Goal: Task Accomplishment & Management: Use online tool/utility

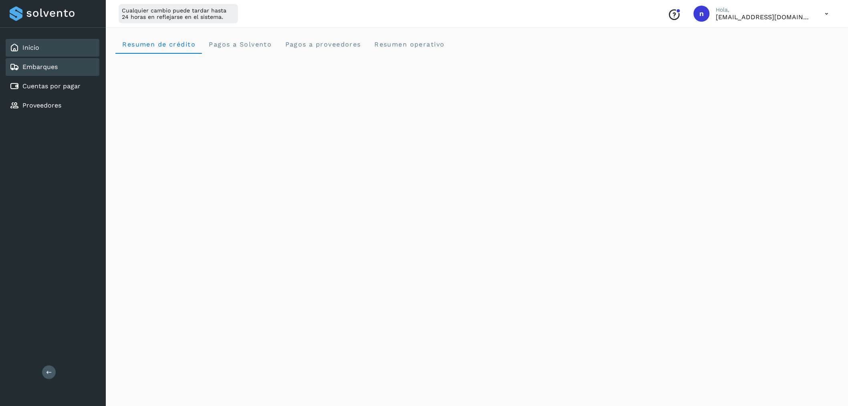
click at [63, 63] on div "Embarques" at bounding box center [53, 67] width 94 height 18
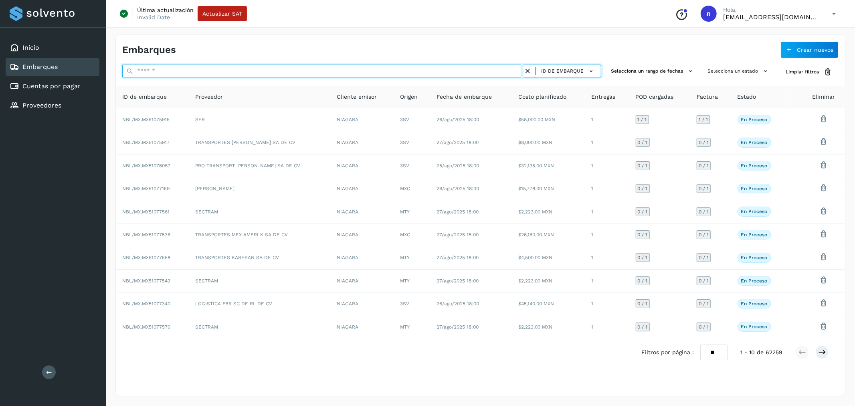
click at [265, 66] on input "text" at bounding box center [322, 71] width 401 height 13
paste input "**********"
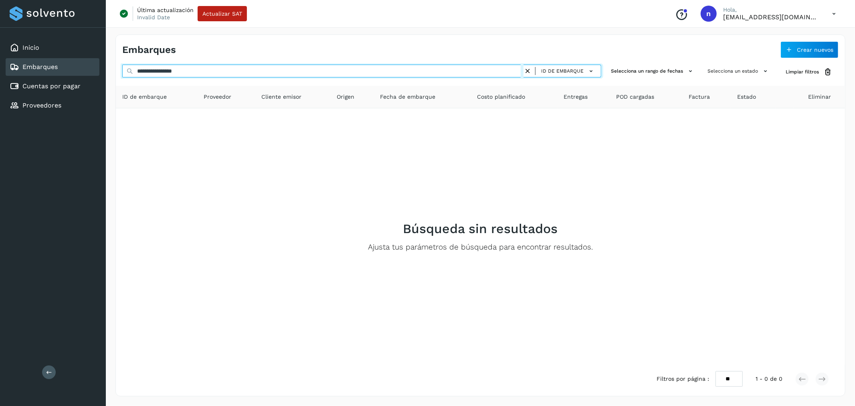
drag, startPoint x: 213, startPoint y: 72, endPoint x: 89, endPoint y: 75, distance: 124.3
click at [89, 75] on div "**********" at bounding box center [427, 203] width 855 height 406
paste input "text"
drag, startPoint x: 208, startPoint y: 71, endPoint x: 77, endPoint y: 79, distance: 130.5
click at [77, 79] on div "**********" at bounding box center [427, 203] width 855 height 406
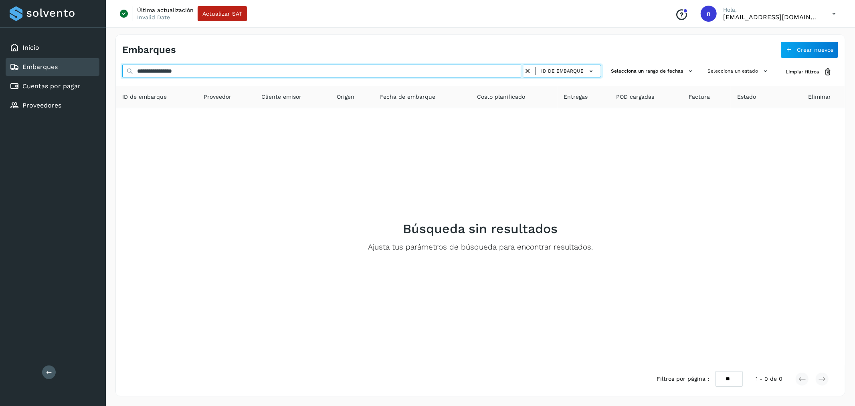
paste input "text"
type input "**********"
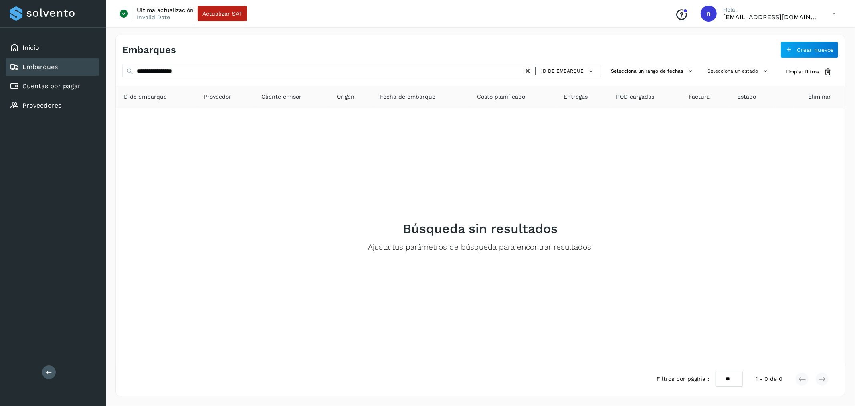
click at [528, 69] on icon at bounding box center [527, 71] width 8 height 8
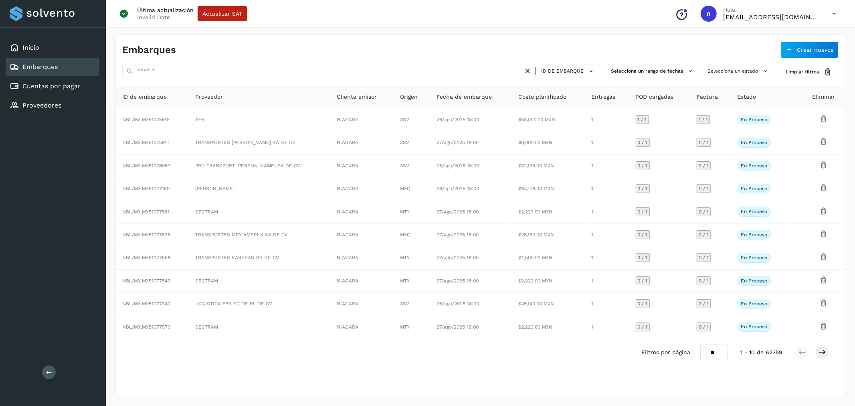
click at [823, 40] on div "Embarques Crear nuevos" at bounding box center [480, 46] width 729 height 23
click at [793, 50] on button "Crear nuevos" at bounding box center [809, 49] width 58 height 17
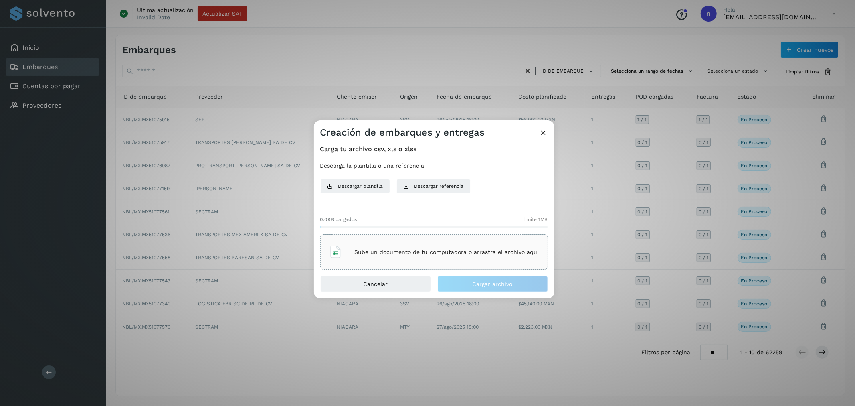
click at [451, 247] on div "Sube un documento de tu computadora o arrastra el archivo aquí" at bounding box center [434, 252] width 210 height 22
click at [479, 282] on span "Cargar archivo" at bounding box center [493, 284] width 40 height 6
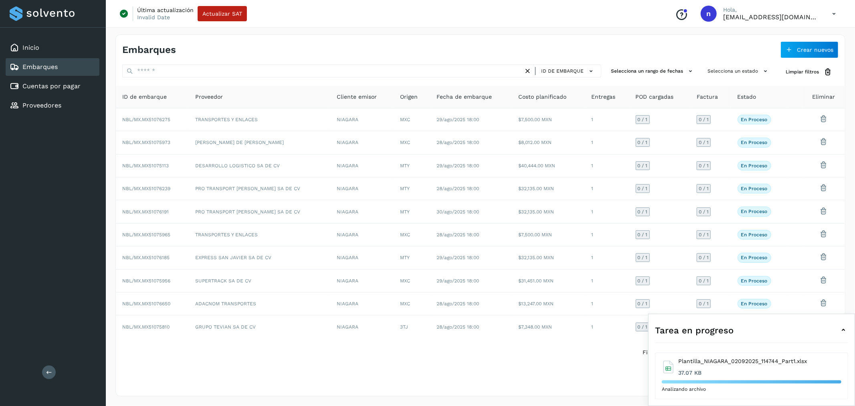
click at [807, 335] on div "Tarea en progreso" at bounding box center [751, 329] width 193 height 19
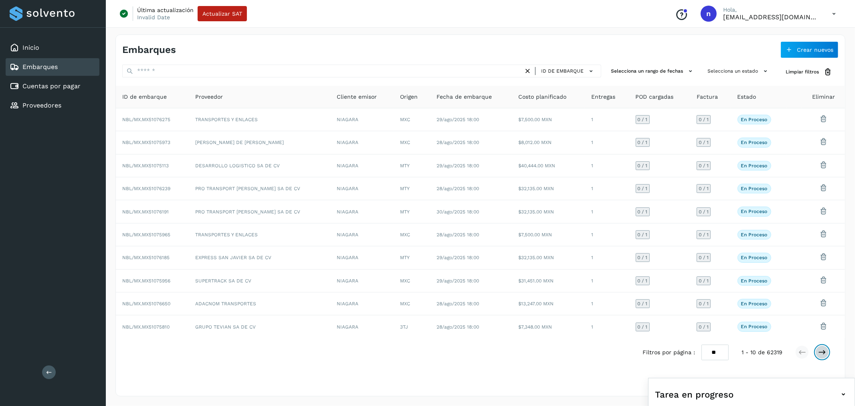
click at [821, 352] on icon at bounding box center [822, 352] width 8 height 8
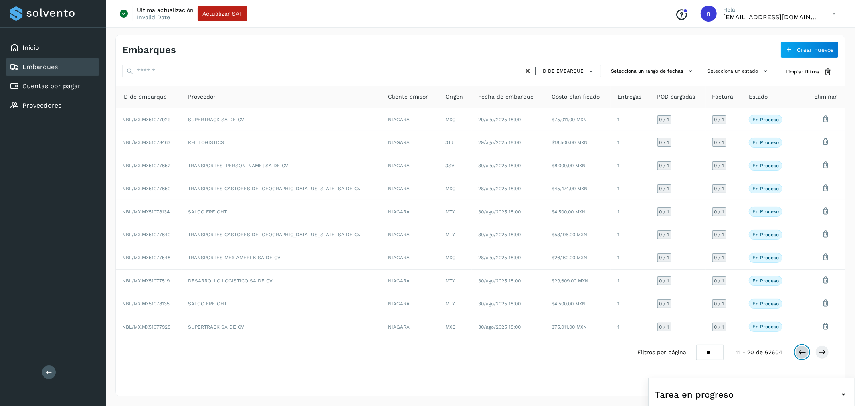
click at [800, 355] on icon at bounding box center [802, 352] width 8 height 8
click at [821, 351] on icon at bounding box center [822, 352] width 8 height 8
click at [798, 354] on icon at bounding box center [802, 352] width 8 height 8
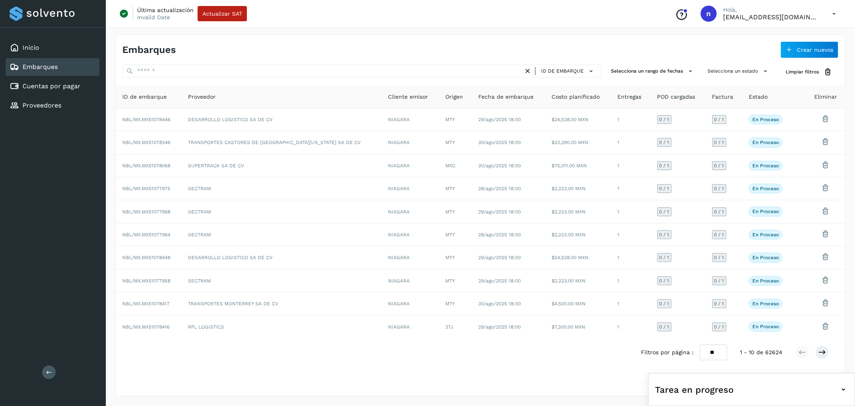
click at [778, 386] on div "Tarea en progreso" at bounding box center [751, 389] width 193 height 19
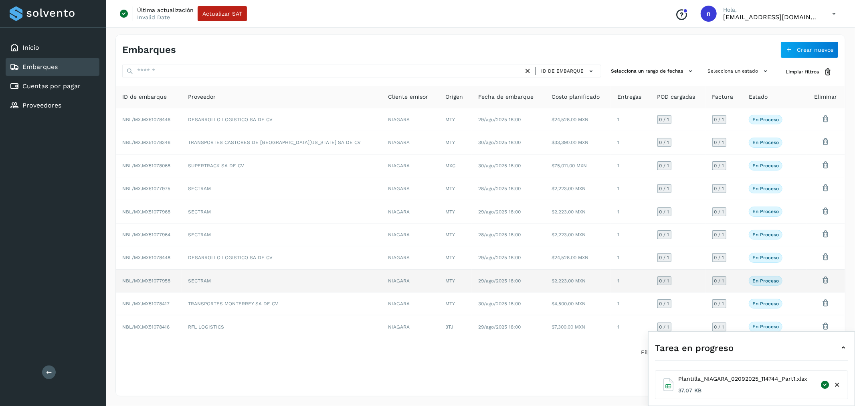
drag, startPoint x: 786, startPoint y: 359, endPoint x: 768, endPoint y: 283, distance: 78.8
click at [786, 359] on div at bounding box center [751, 358] width 193 height 3
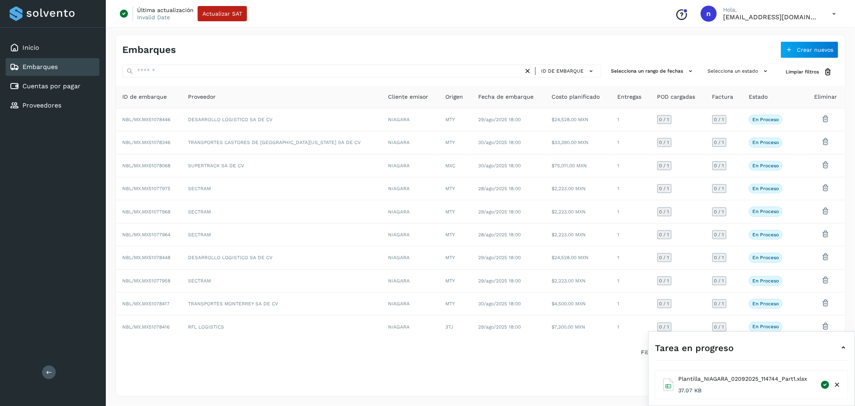
click at [838, 14] on icon at bounding box center [834, 14] width 16 height 16
click at [760, 55] on icon at bounding box center [757, 52] width 8 height 8
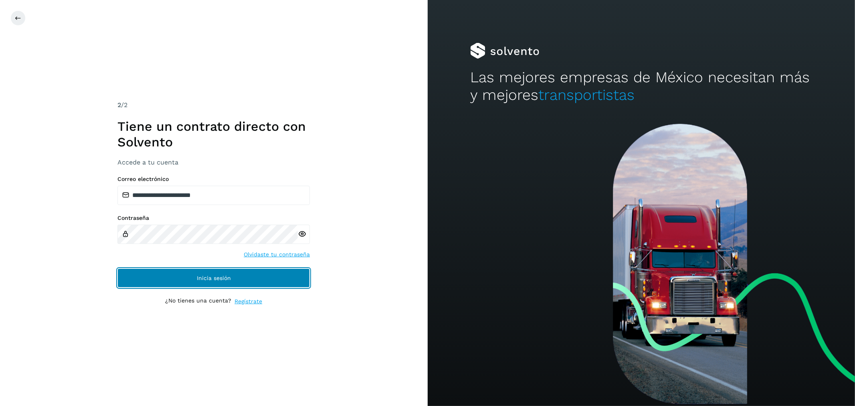
drag, startPoint x: 199, startPoint y: 274, endPoint x: 377, endPoint y: 376, distance: 205.2
click at [199, 275] on span "Inicia sesión" at bounding box center [214, 278] width 34 height 6
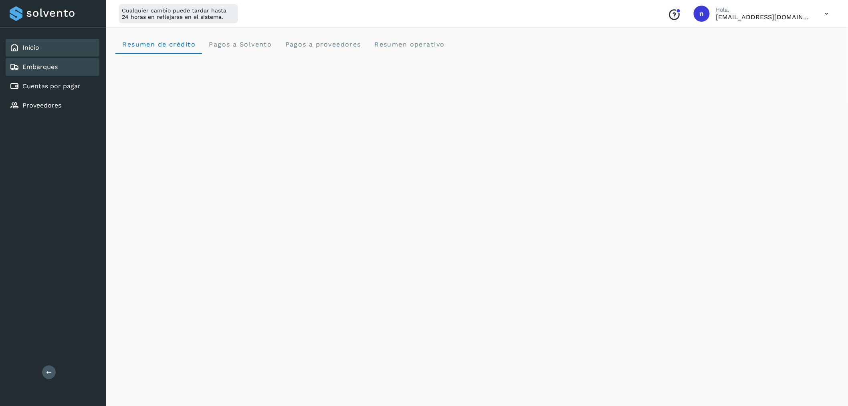
click at [70, 69] on div "Embarques" at bounding box center [53, 67] width 94 height 18
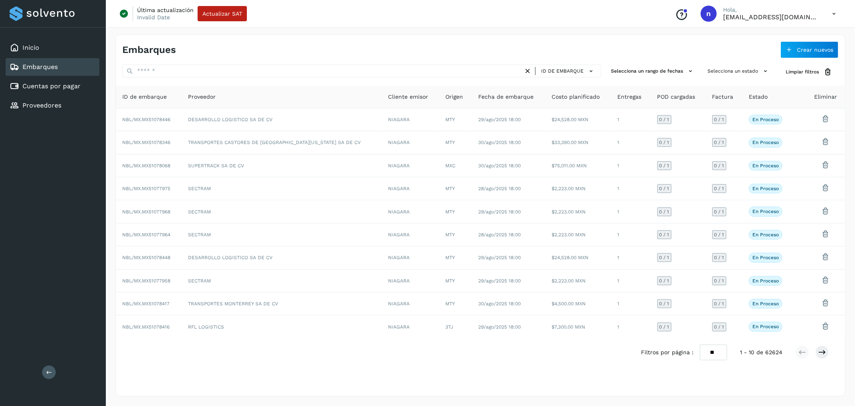
click at [833, 12] on icon at bounding box center [834, 14] width 16 height 16
click at [766, 54] on div "Cerrar sesión" at bounding box center [793, 51] width 95 height 15
